Goal: Check status: Check status

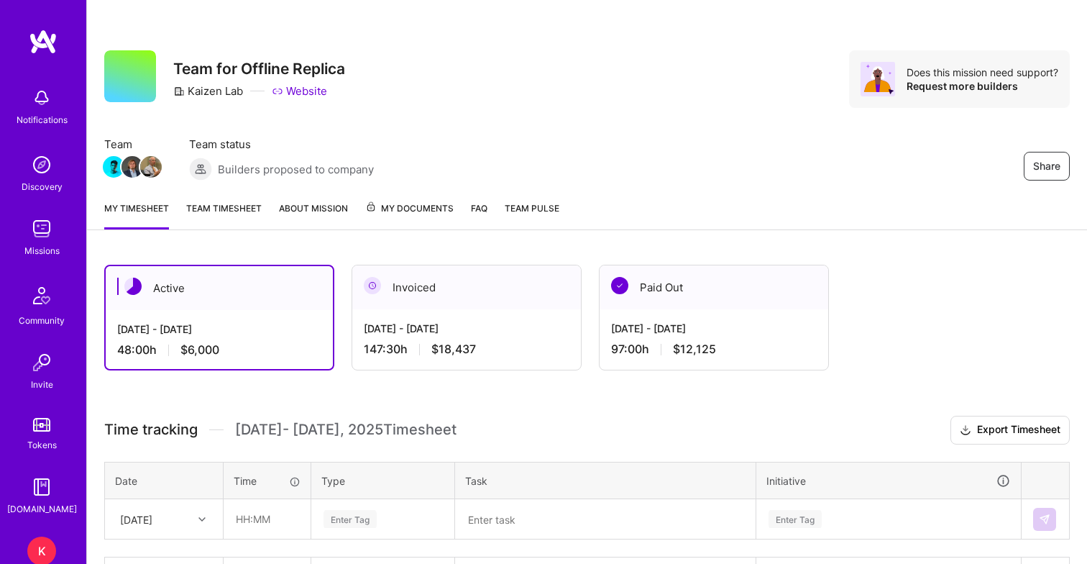
scroll to position [273, 0]
click at [416, 355] on div "147:30 h $18,437" at bounding box center [467, 349] width 206 height 15
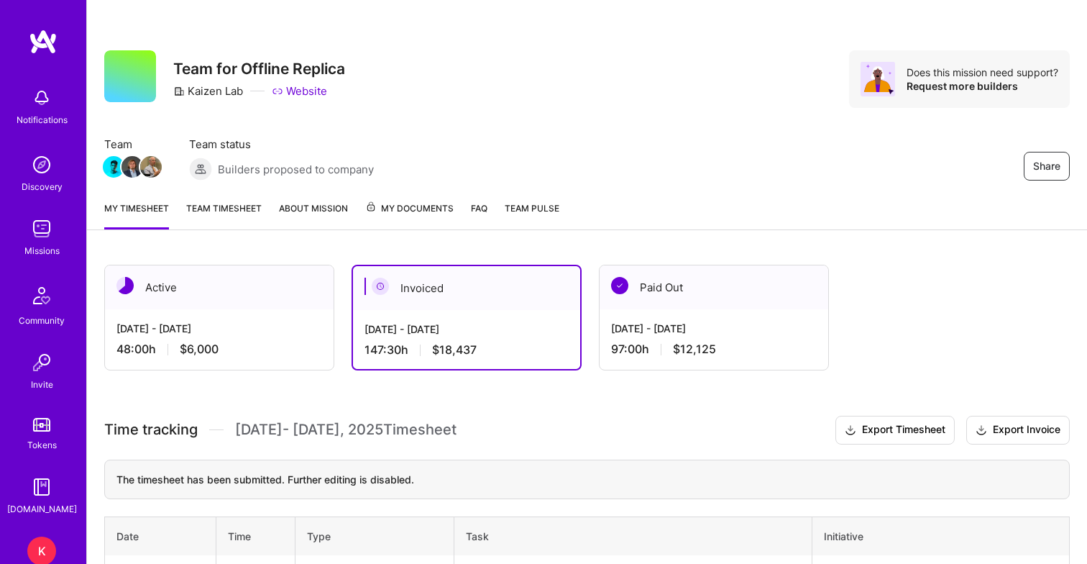
click at [424, 208] on span "My Documents" at bounding box center [409, 209] width 88 height 16
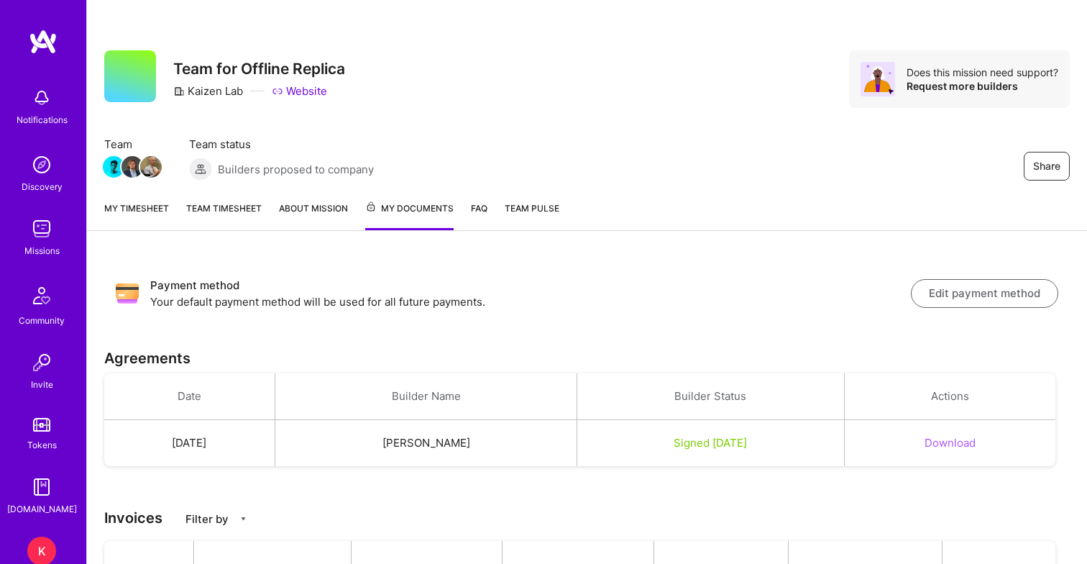
click at [222, 209] on link "Team timesheet" at bounding box center [224, 215] width 76 height 29
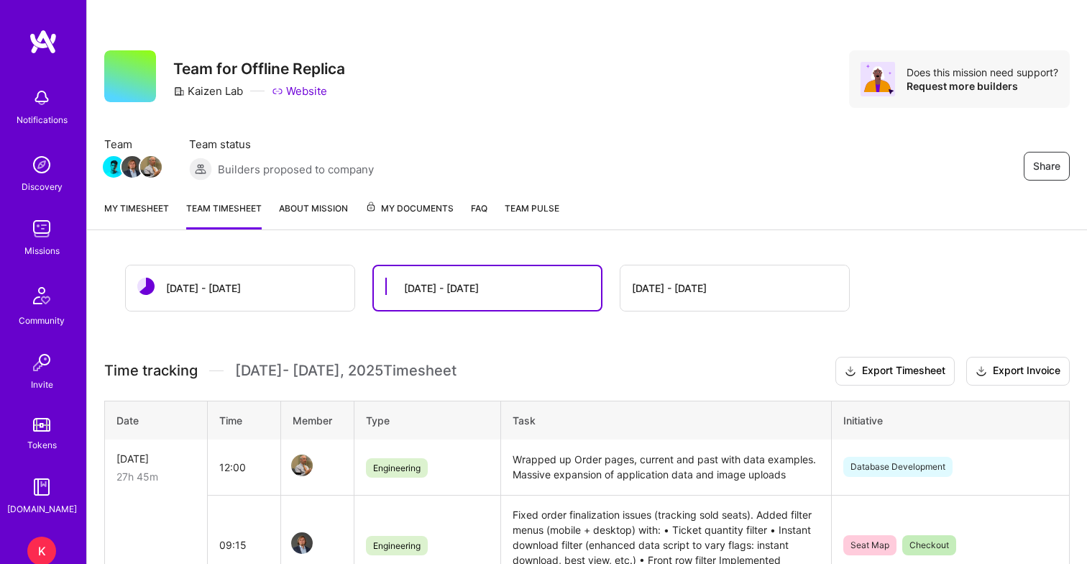
click at [239, 286] on div "Sep 1 - Sep 15" at bounding box center [240, 287] width 229 height 45
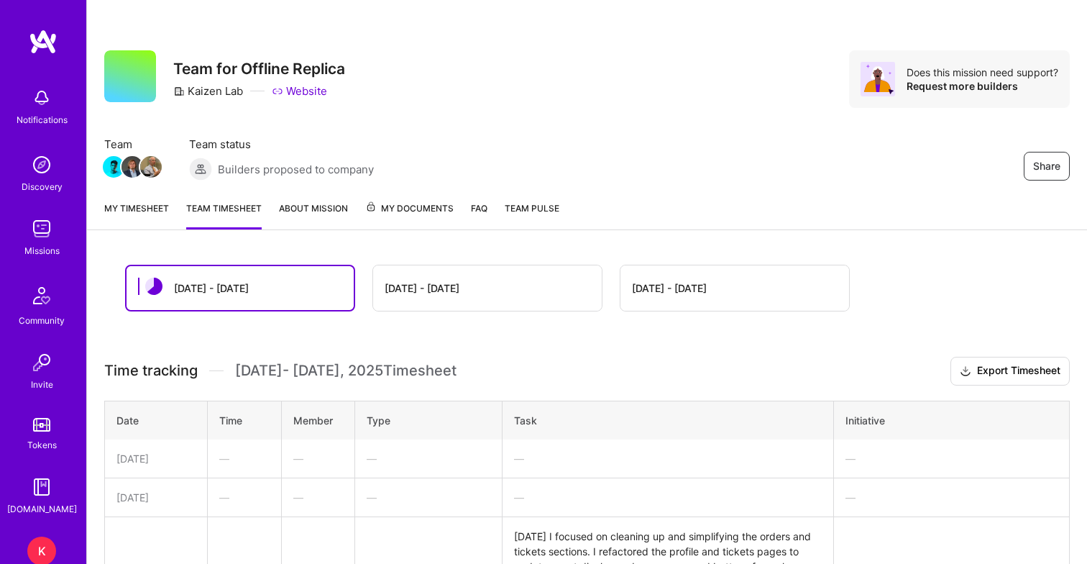
click at [144, 208] on link "My timesheet" at bounding box center [136, 215] width 65 height 29
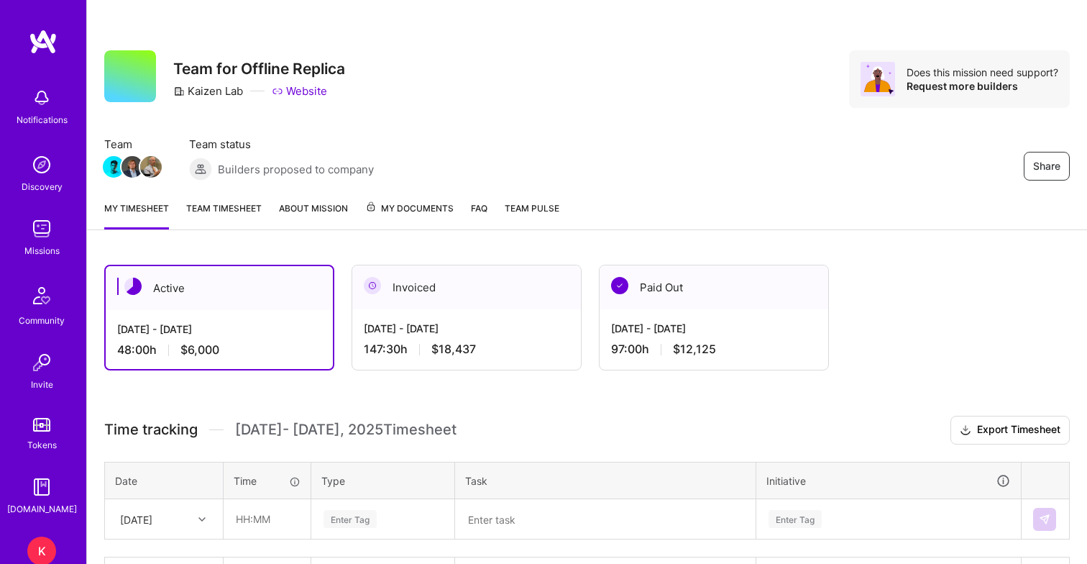
click at [226, 321] on div "[DATE] - [DATE]" at bounding box center [219, 328] width 204 height 15
